Goal: Task Accomplishment & Management: Complete application form

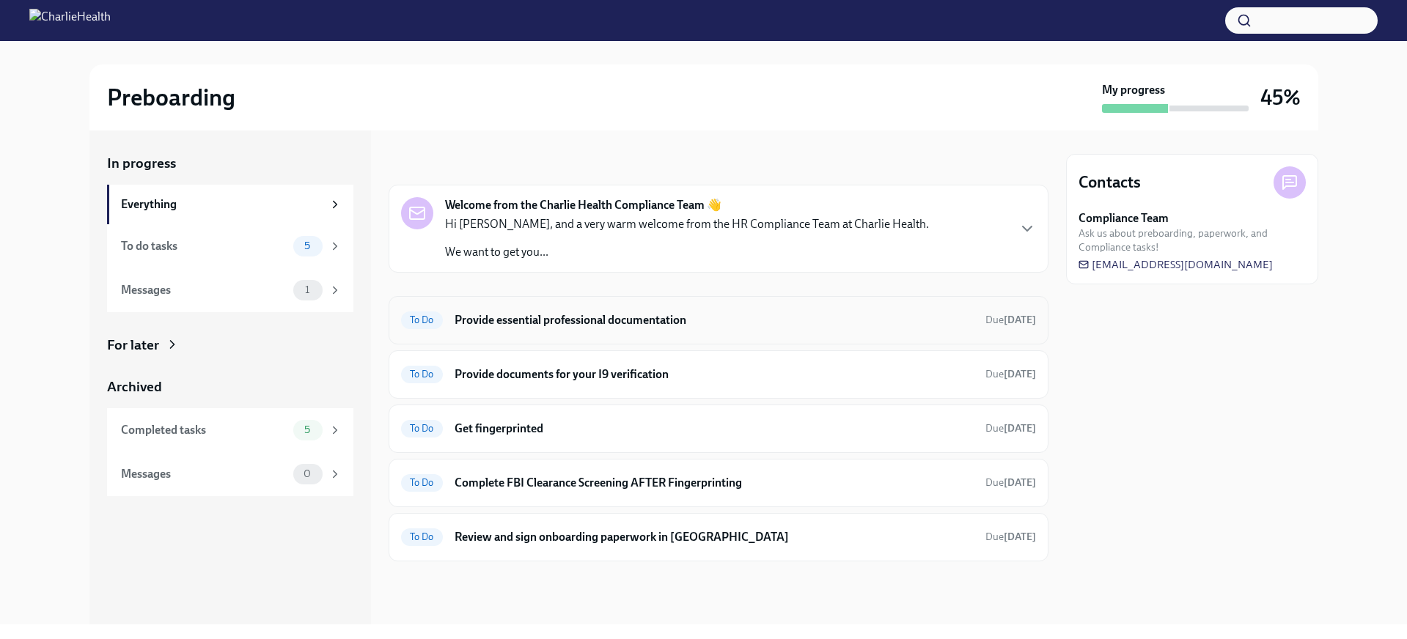
click at [484, 310] on div "To Do Provide essential professional documentation Due [DATE]" at bounding box center [718, 320] width 635 height 23
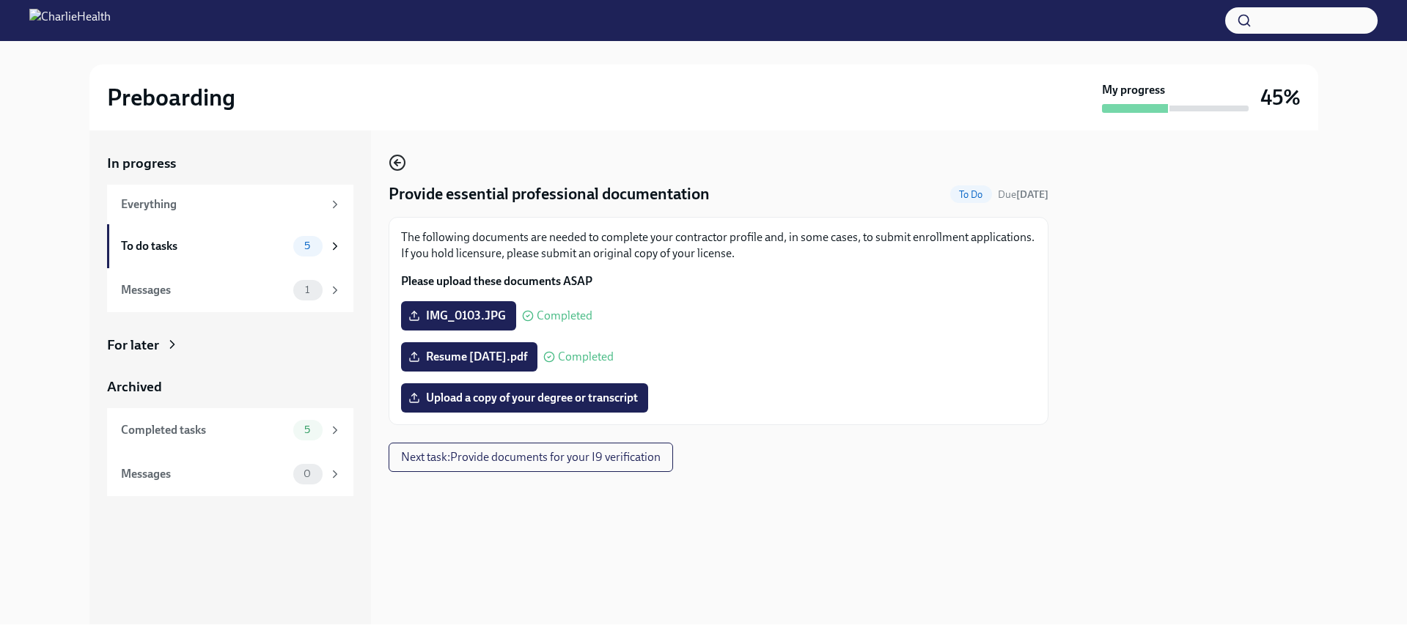
click at [400, 167] on icon "button" at bounding box center [398, 163] width 18 height 18
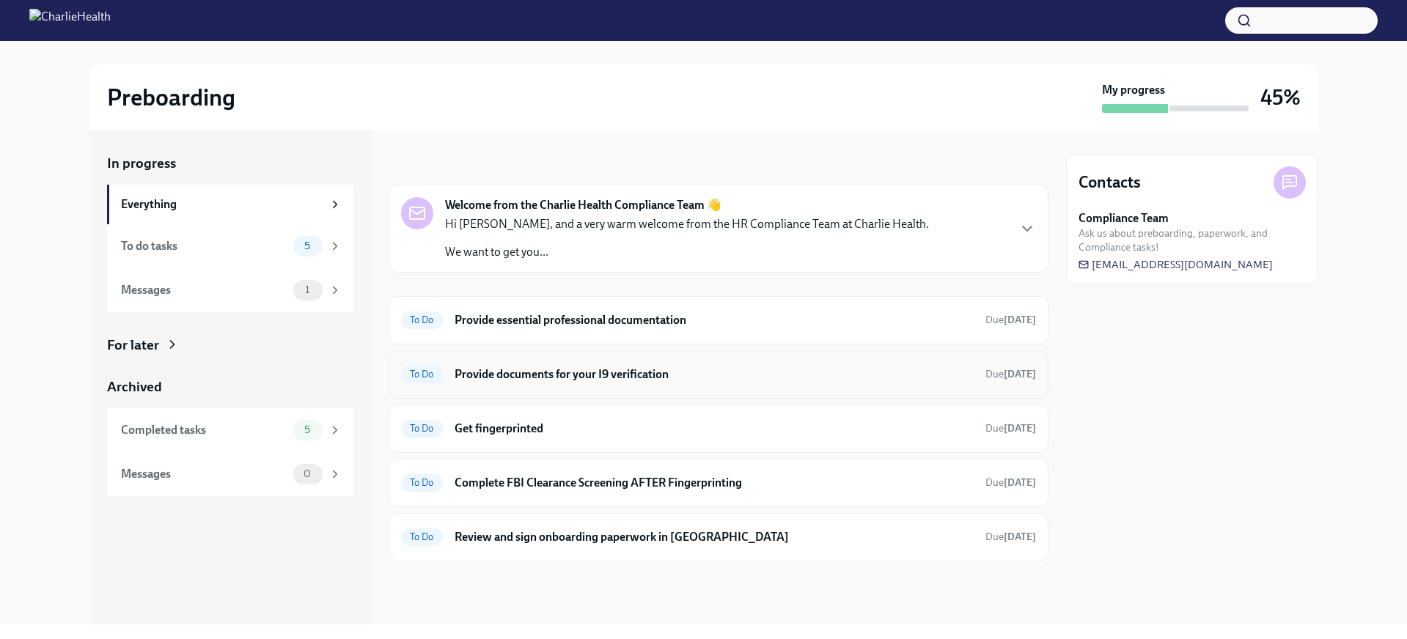
click at [570, 378] on h6 "Provide documents for your I9 verification" at bounding box center [714, 375] width 519 height 16
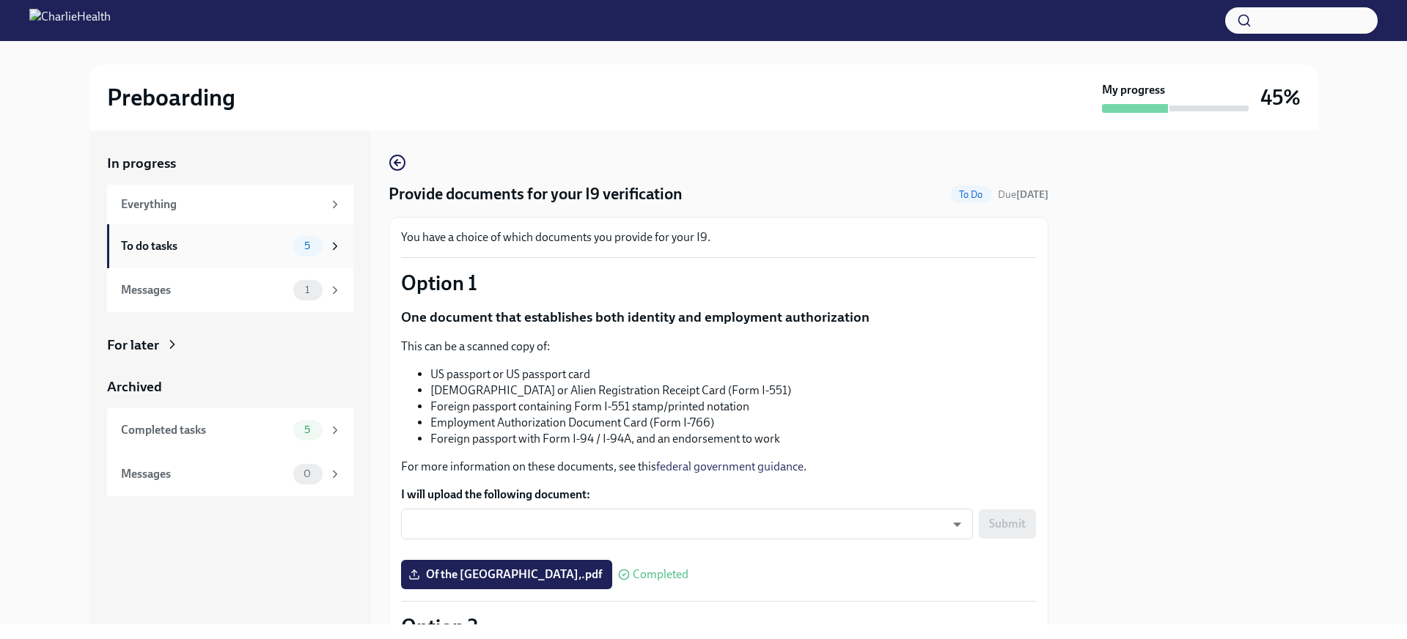
click at [332, 241] on icon at bounding box center [334, 246] width 13 height 13
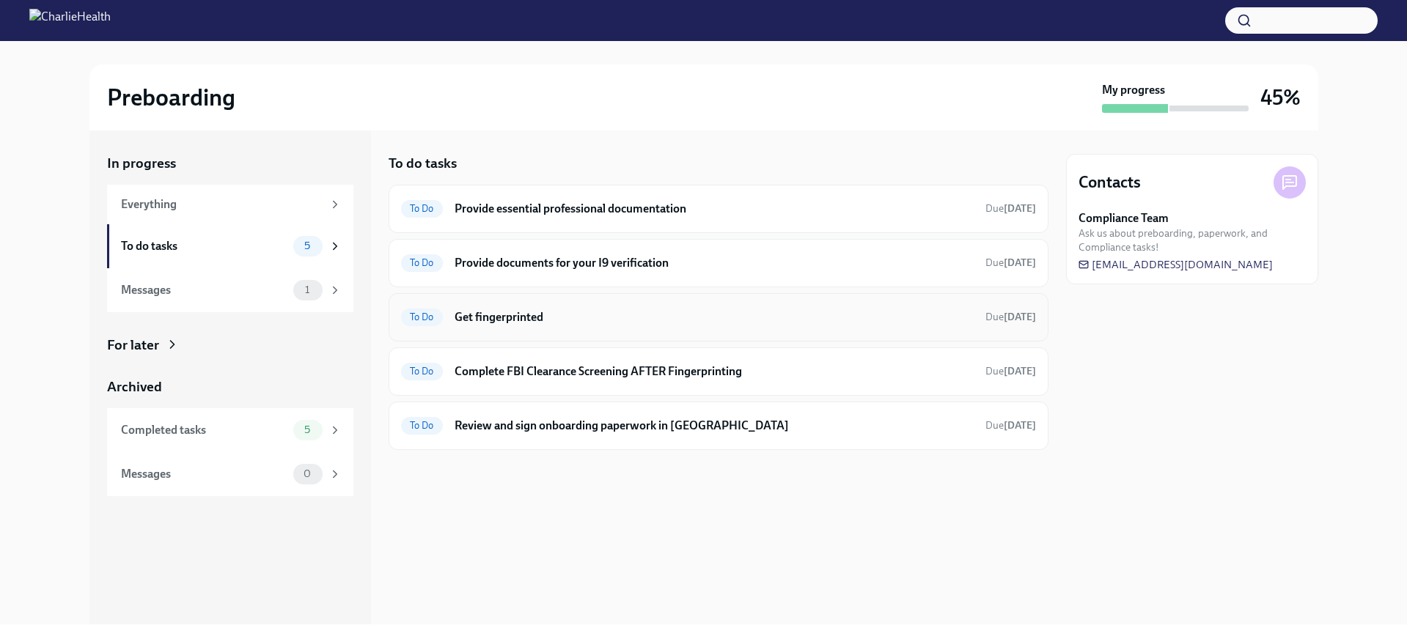
click at [494, 324] on h6 "Get fingerprinted" at bounding box center [714, 317] width 519 height 16
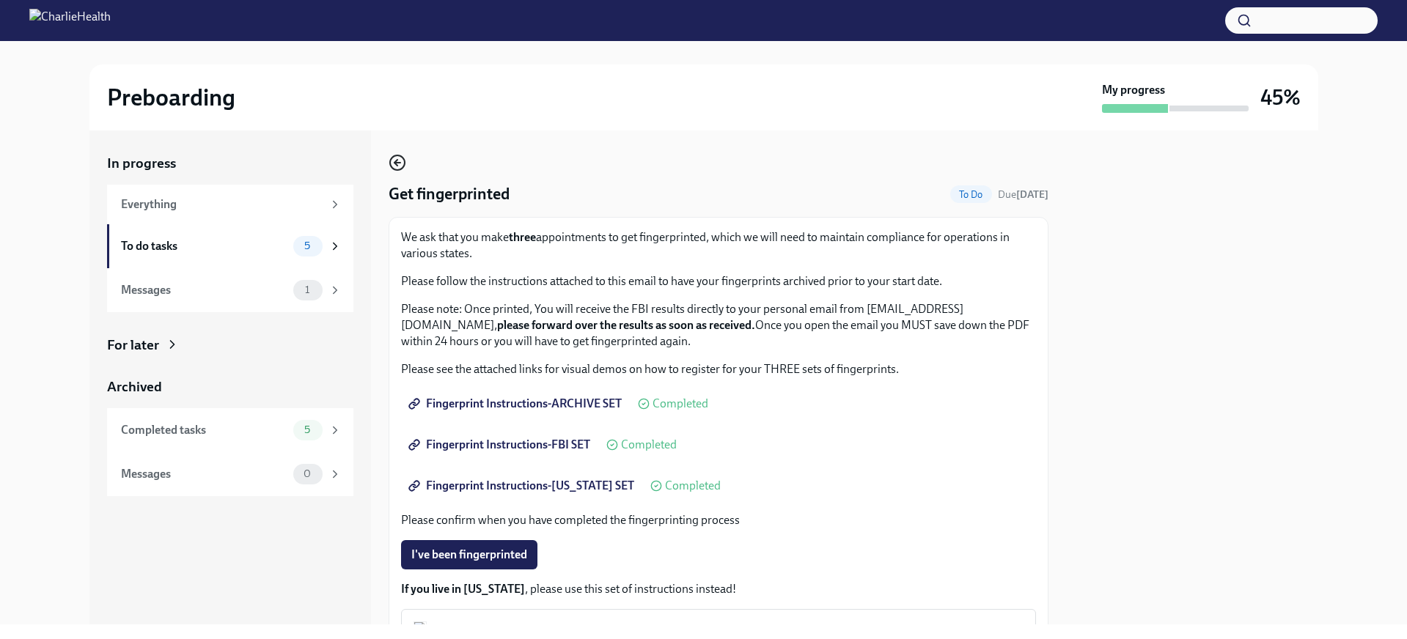
click at [405, 170] on div "Get fingerprinted To Do Due [DATE] We ask that you make three appointments to g…" at bounding box center [719, 444] width 660 height 581
click at [403, 166] on circle "button" at bounding box center [397, 162] width 15 height 15
